Goal: Information Seeking & Learning: Learn about a topic

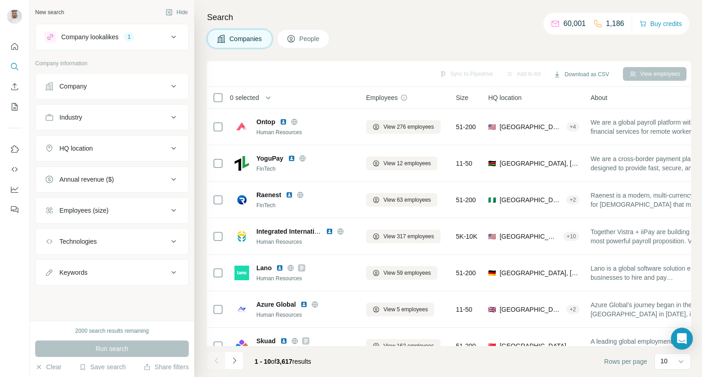
scroll to position [0, 35]
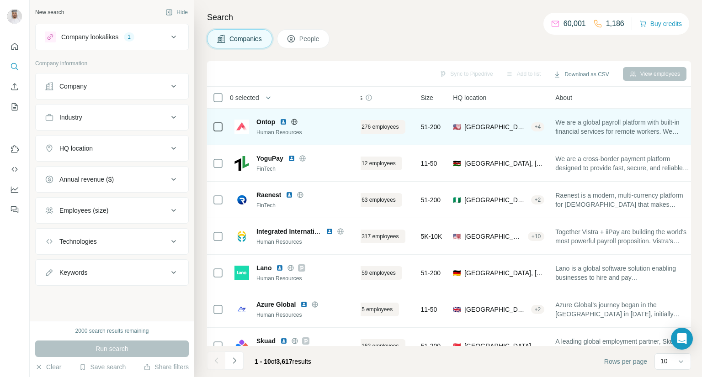
click at [286, 134] on div "Human Resources" at bounding box center [305, 132] width 99 height 8
click at [269, 121] on span "Ontop" at bounding box center [265, 121] width 19 height 9
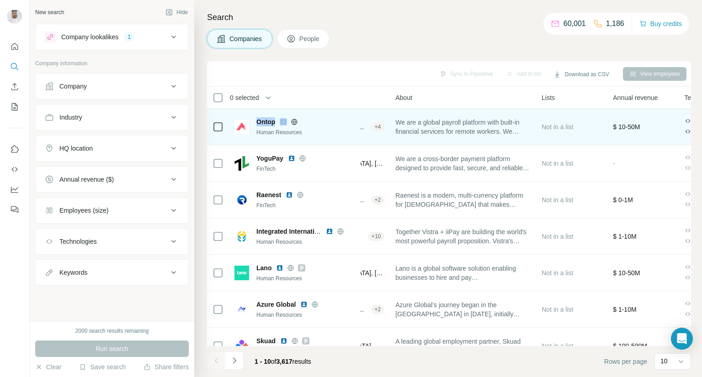
scroll to position [0, 0]
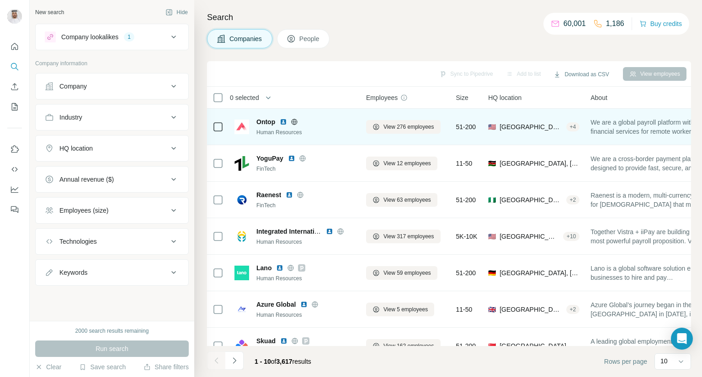
click at [294, 122] on icon at bounding box center [295, 122] width 6 height 0
click at [261, 121] on span "Ontop" at bounding box center [265, 121] width 19 height 9
copy span "Ontop"
click at [295, 121] on icon at bounding box center [294, 121] width 7 height 7
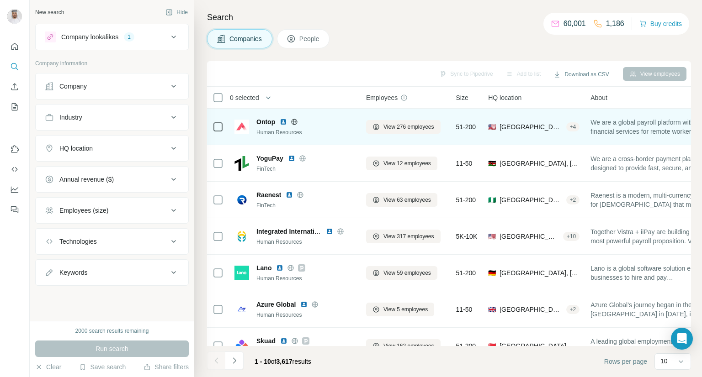
click at [284, 123] on img at bounding box center [283, 121] width 7 height 7
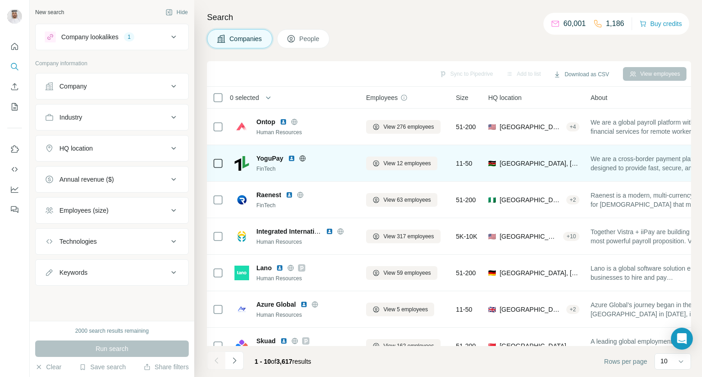
click at [257, 162] on span "YoguPay" at bounding box center [269, 158] width 27 height 9
click at [272, 154] on span "YoguPay" at bounding box center [269, 158] width 27 height 9
click at [239, 166] on img at bounding box center [241, 163] width 15 height 15
click at [379, 160] on icon at bounding box center [375, 163] width 7 height 7
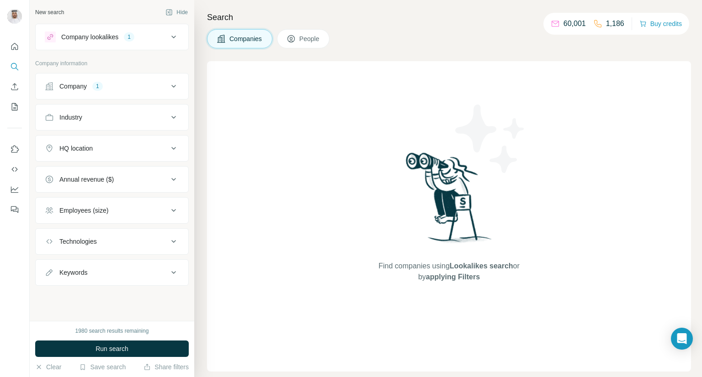
click at [80, 83] on div "Company" at bounding box center [72, 86] width 27 height 9
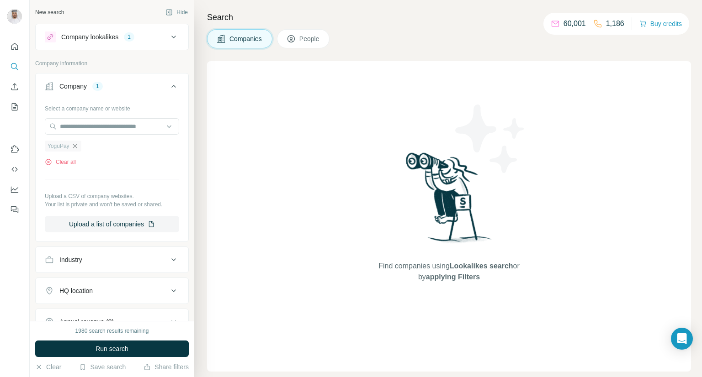
click at [75, 147] on icon "button" at bounding box center [74, 146] width 7 height 7
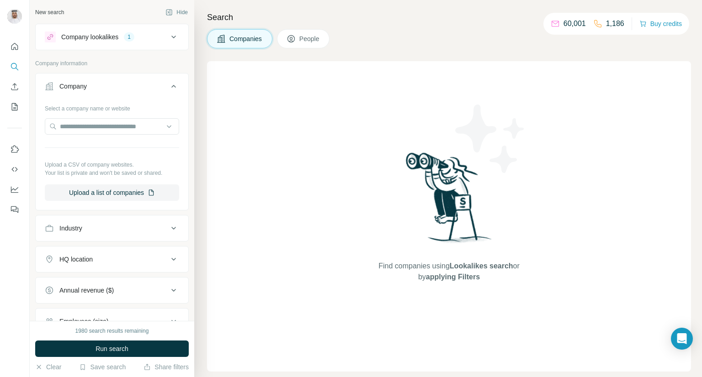
click at [314, 37] on span "People" at bounding box center [309, 38] width 21 height 9
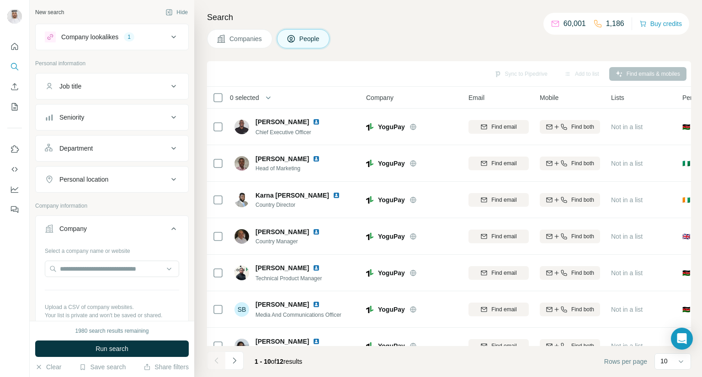
click at [251, 37] on span "Companies" at bounding box center [245, 38] width 33 height 9
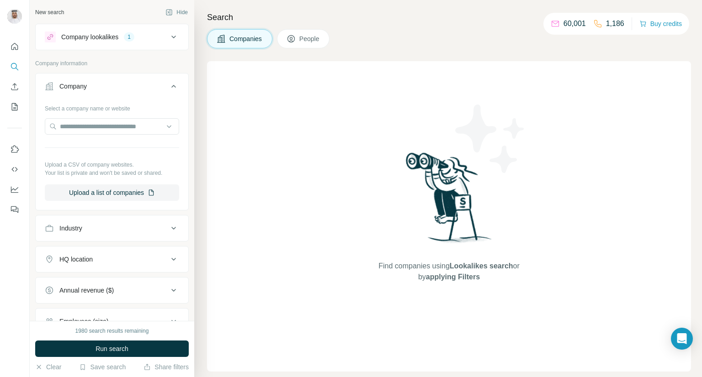
click at [90, 229] on div "Industry" at bounding box center [106, 228] width 123 height 9
click at [88, 240] on button "Industry" at bounding box center [112, 231] width 153 height 26
click at [88, 232] on div "Industry" at bounding box center [106, 228] width 123 height 9
click at [85, 249] on input at bounding box center [107, 251] width 113 height 10
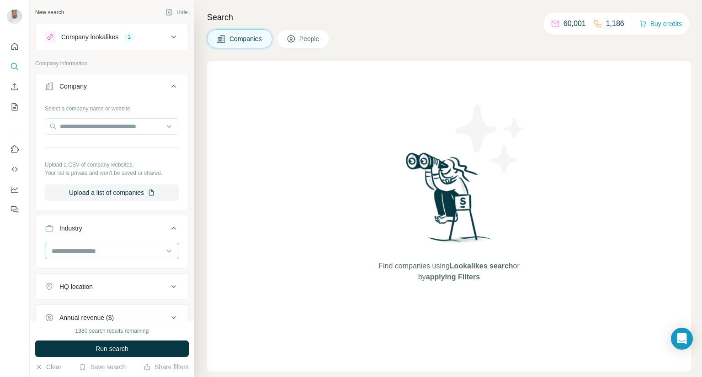
click at [75, 246] on input at bounding box center [107, 251] width 113 height 10
type input "*"
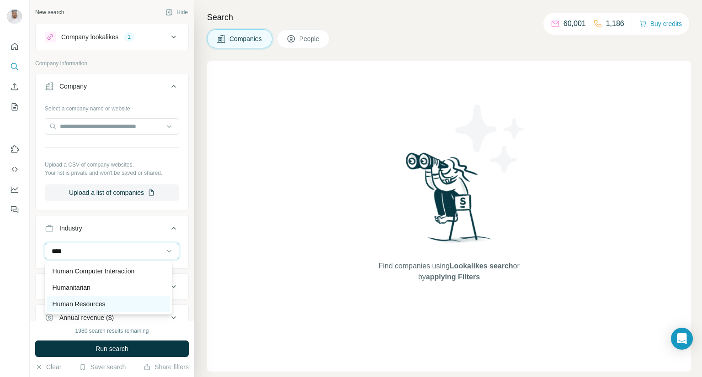
type input "****"
click at [71, 301] on p "Human Resources" at bounding box center [79, 304] width 53 height 9
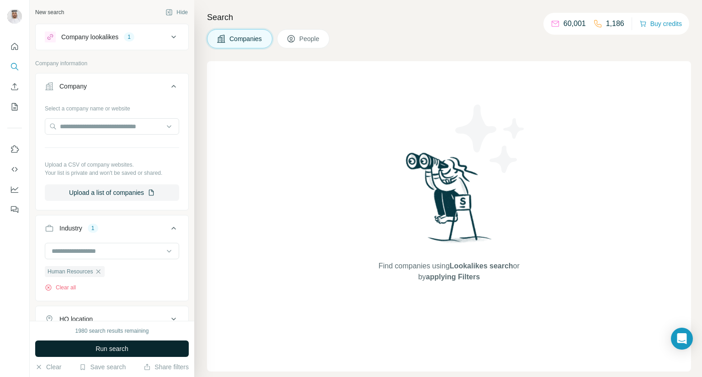
click at [120, 345] on span "Run search" at bounding box center [112, 349] width 33 height 9
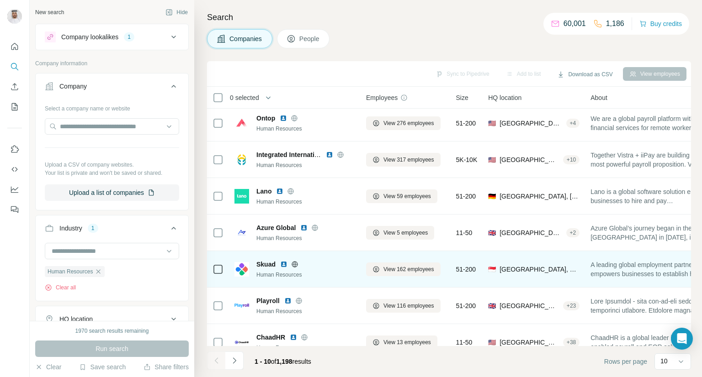
scroll to position [133, 0]
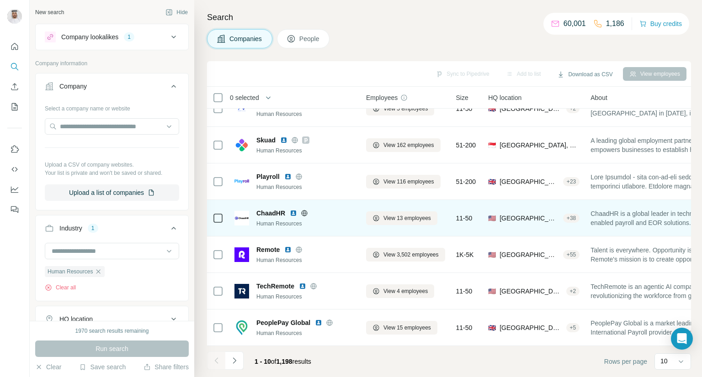
click at [240, 217] on img at bounding box center [241, 218] width 15 height 15
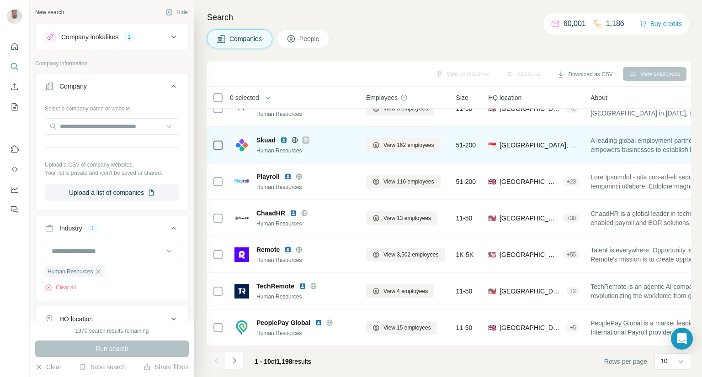
scroll to position [0, 0]
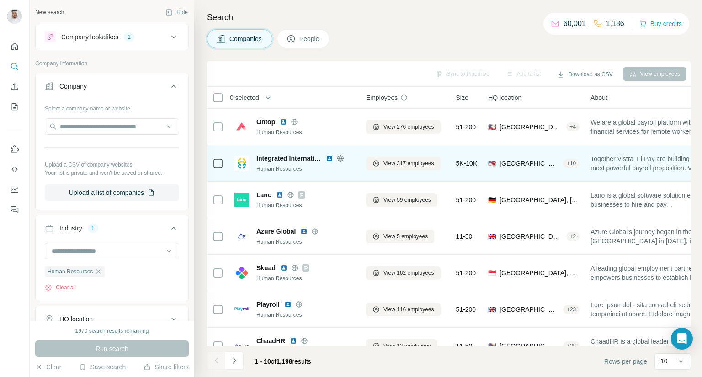
click at [329, 158] on img at bounding box center [329, 158] width 7 height 7
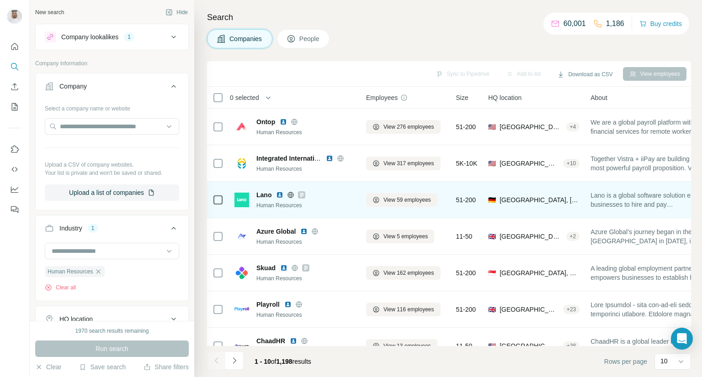
click at [278, 195] on img at bounding box center [279, 194] width 7 height 7
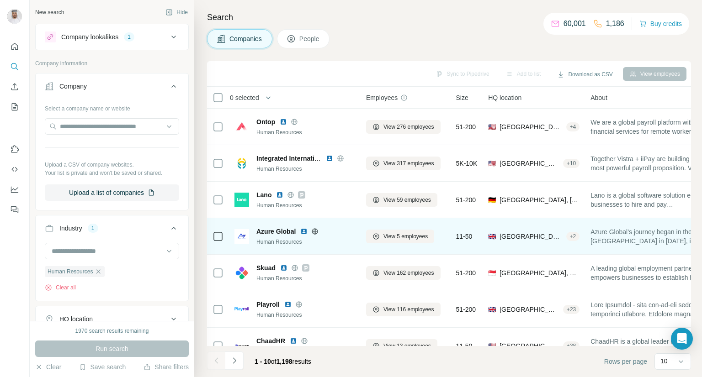
click at [302, 230] on img at bounding box center [303, 231] width 7 height 7
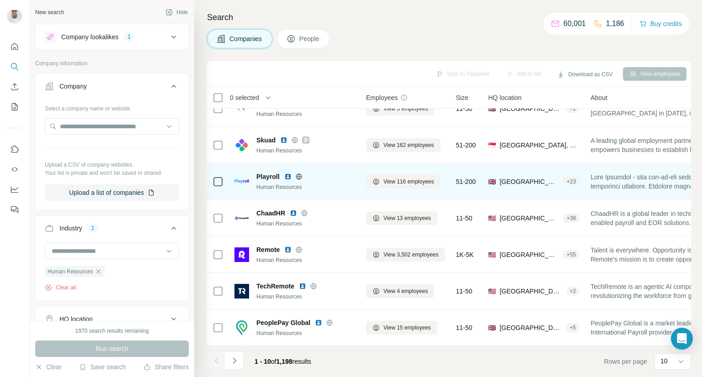
scroll to position [133, 0]
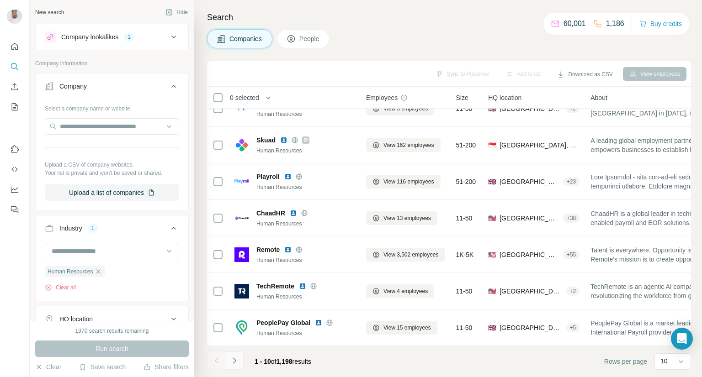
click at [232, 362] on icon "Navigate to next page" at bounding box center [234, 360] width 9 height 9
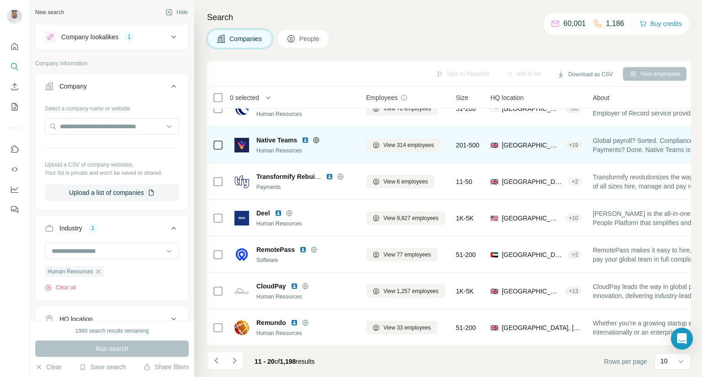
scroll to position [0, 0]
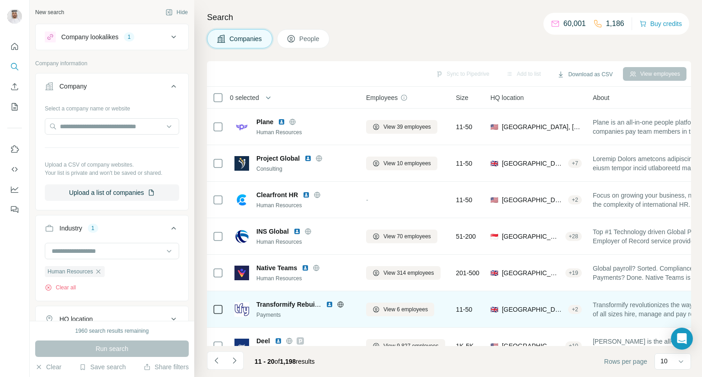
click at [327, 304] on img at bounding box center [329, 304] width 7 height 7
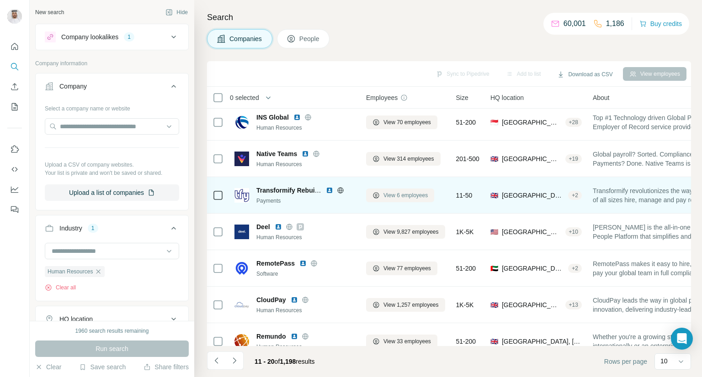
scroll to position [133, 0]
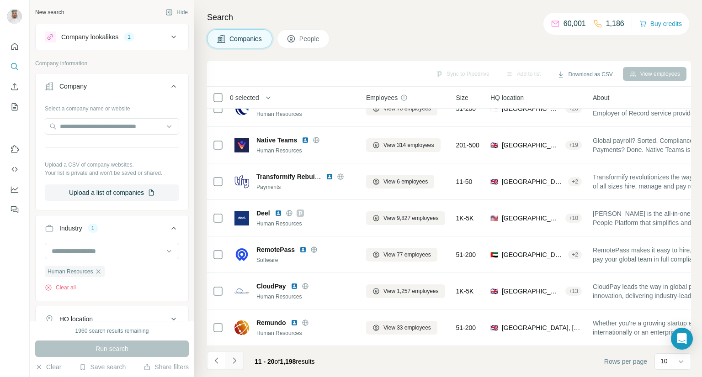
click at [232, 362] on icon "Navigate to next page" at bounding box center [234, 360] width 9 height 9
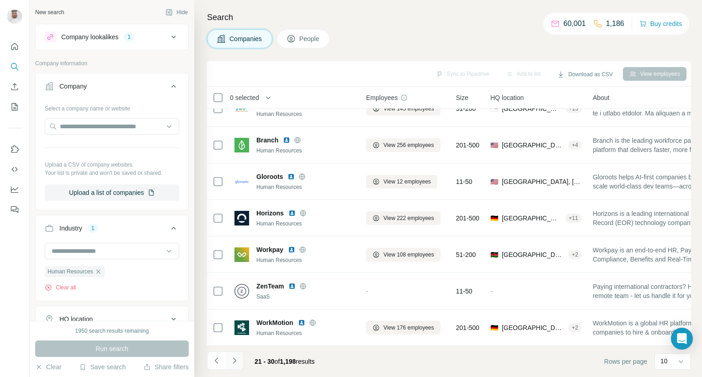
click at [233, 357] on icon "Navigate to next page" at bounding box center [234, 360] width 9 height 9
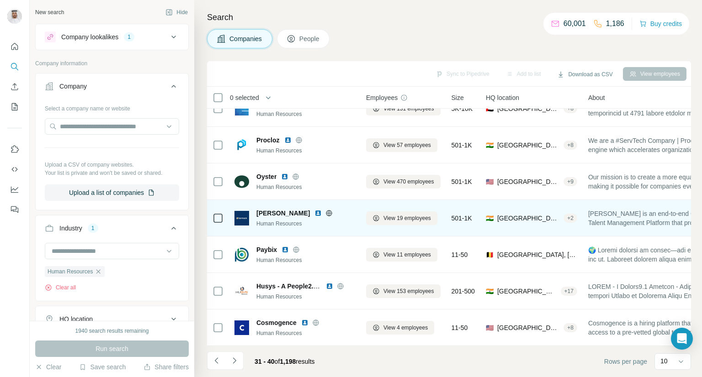
scroll to position [0, 0]
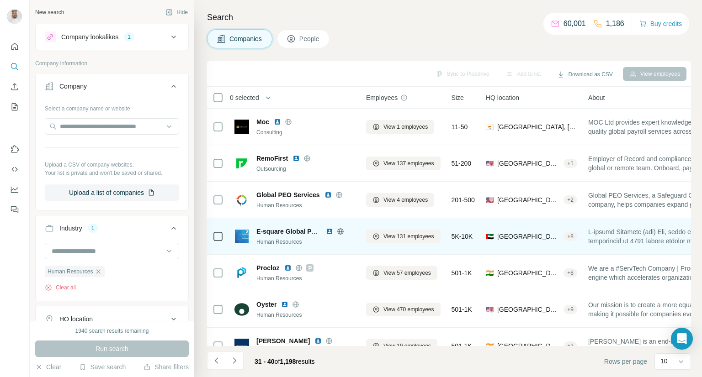
click at [329, 231] on img at bounding box center [329, 231] width 7 height 7
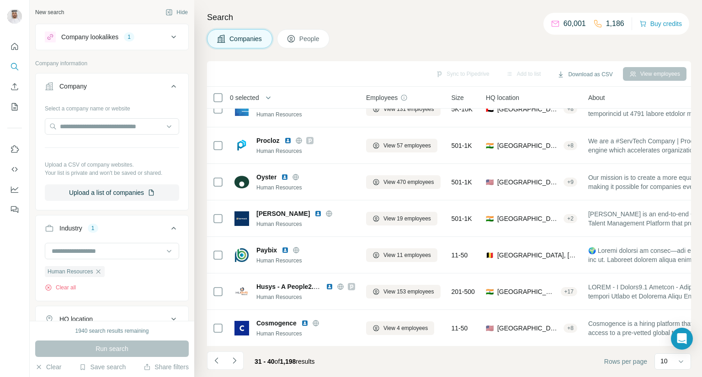
scroll to position [133, 0]
click at [238, 362] on icon "Navigate to next page" at bounding box center [234, 360] width 9 height 9
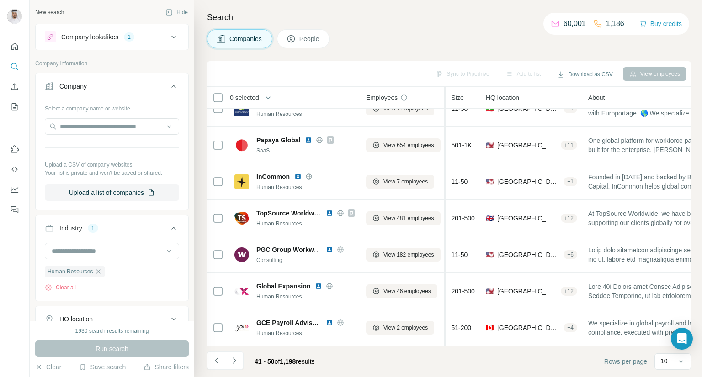
scroll to position [133, 13]
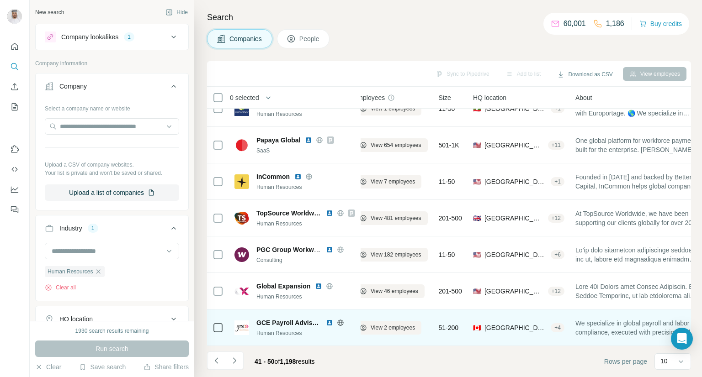
click at [449, 324] on span "51-200" at bounding box center [449, 328] width 20 height 9
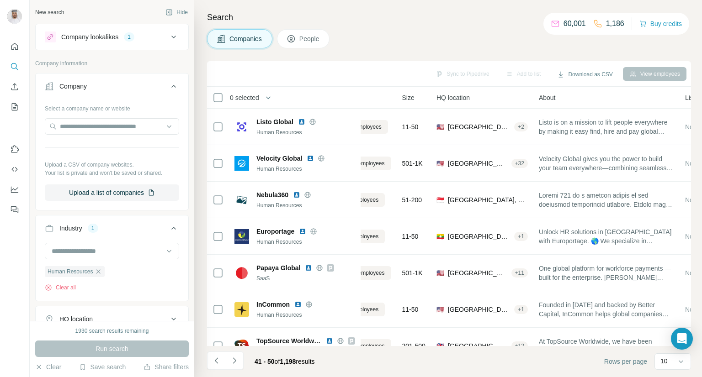
scroll to position [133, 49]
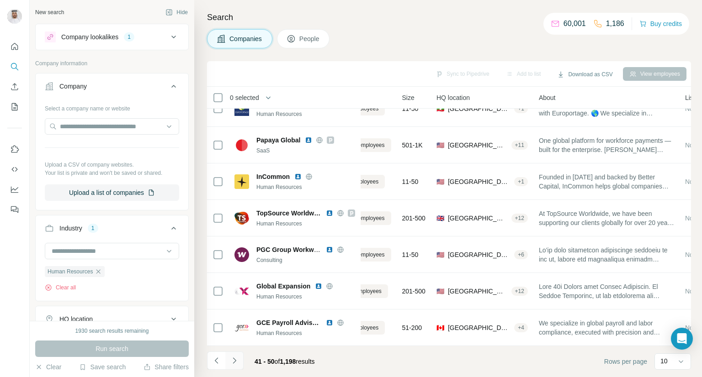
click at [239, 361] on button "Navigate to next page" at bounding box center [234, 361] width 18 height 18
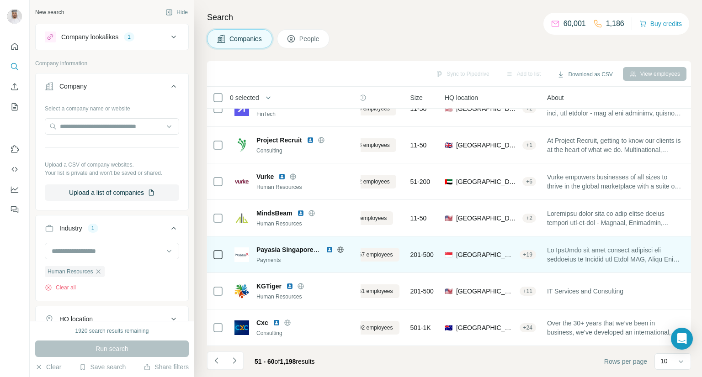
scroll to position [0, 41]
